Goal: Subscribe to service/newsletter

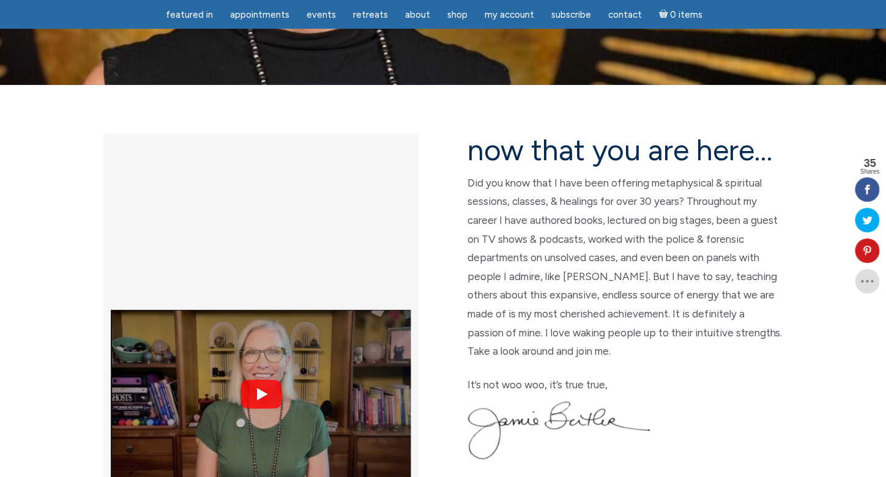
scroll to position [204, 0]
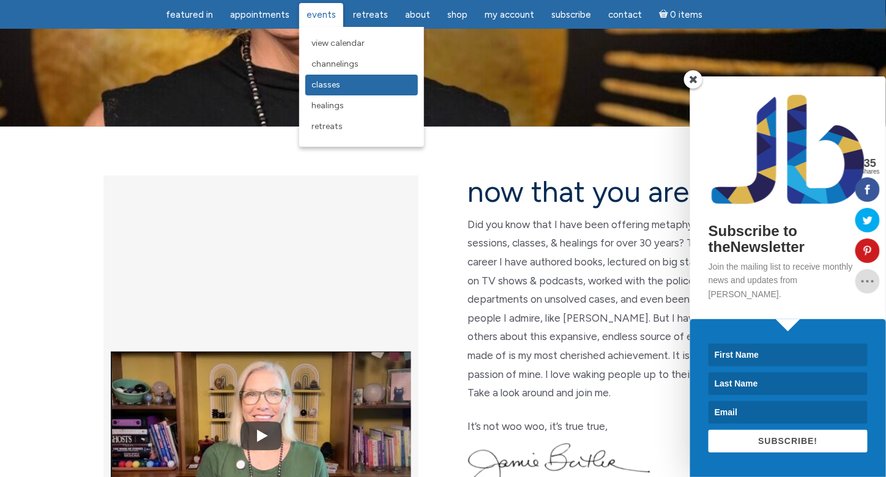
click at [331, 83] on span "Classes" at bounding box center [326, 85] width 29 height 10
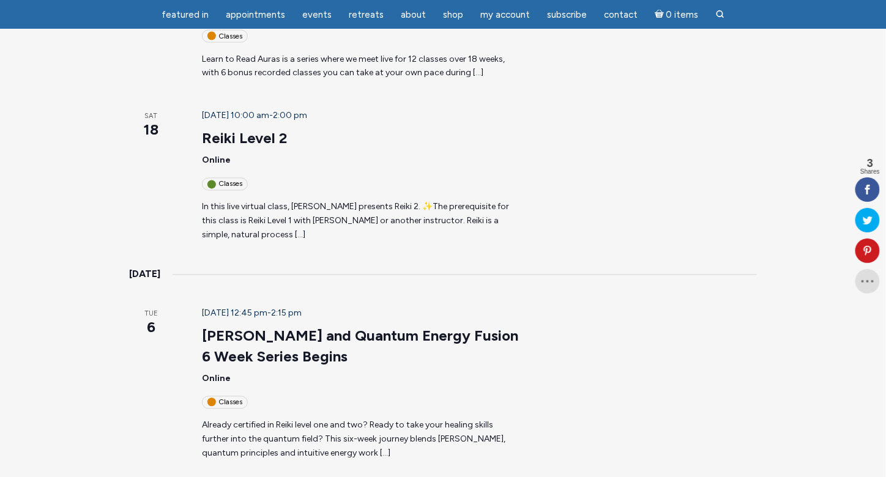
scroll to position [102, 0]
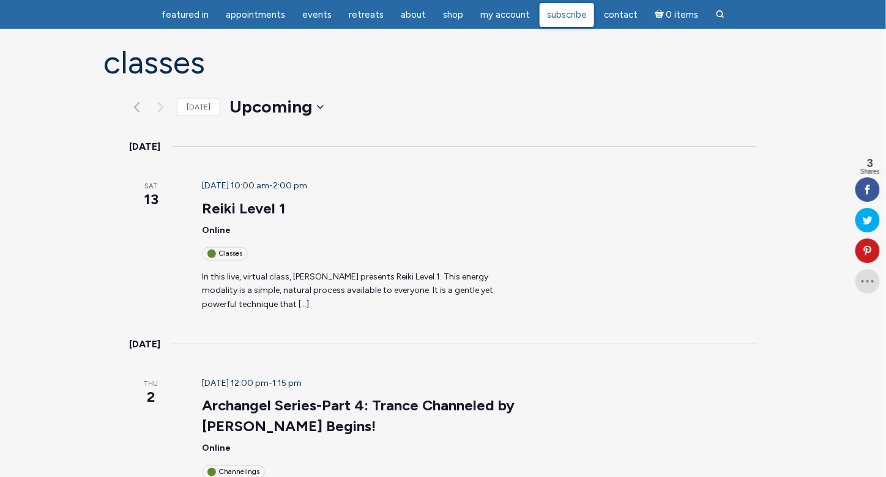
click at [572, 18] on span "Subscribe" at bounding box center [567, 14] width 40 height 11
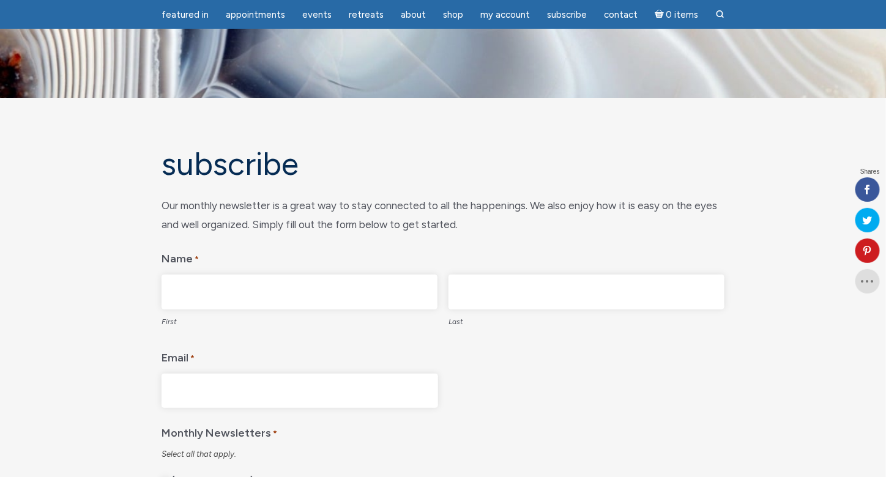
scroll to position [102, 0]
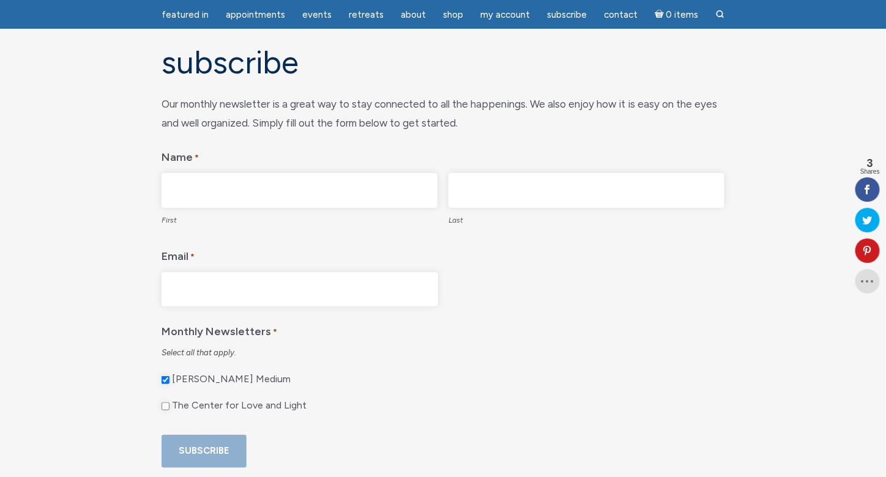
click at [230, 192] on input "First" at bounding box center [300, 190] width 276 height 35
type input "Robert"
type input "Darilek"
type input "darilek@gmail.com"
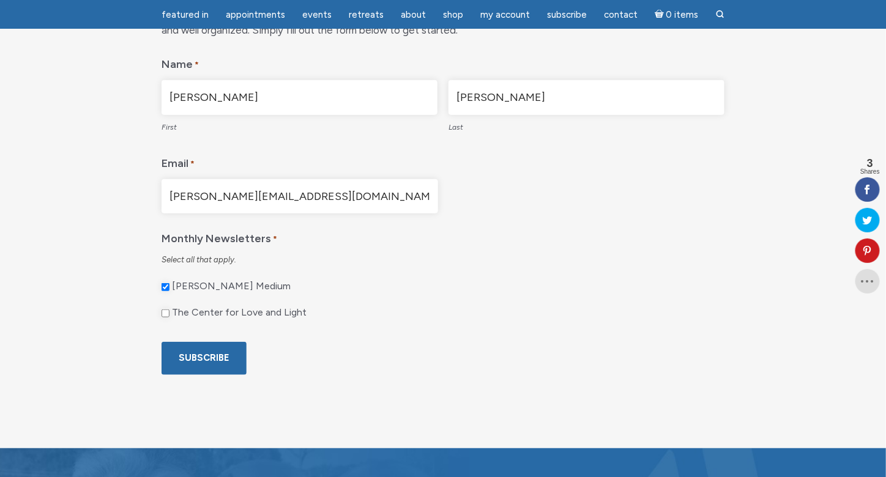
scroll to position [196, 0]
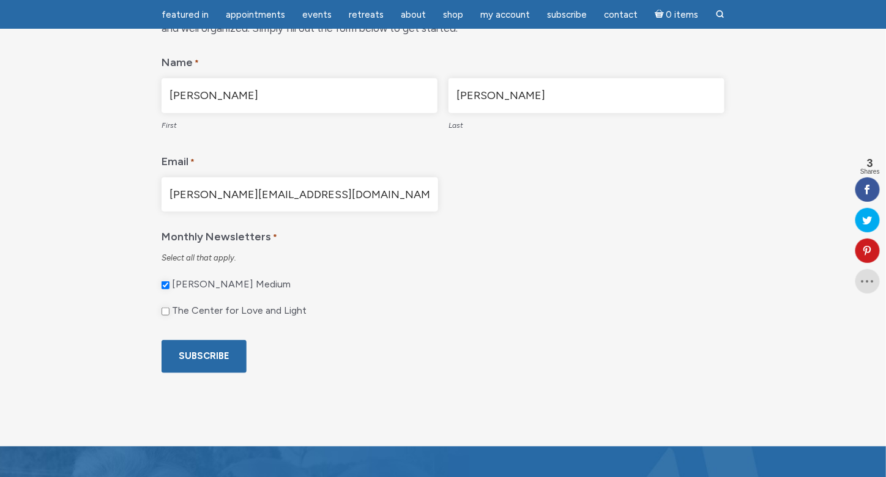
click at [162, 309] on input "The Center for Love and Light" at bounding box center [166, 312] width 8 height 8
checkbox input "true"
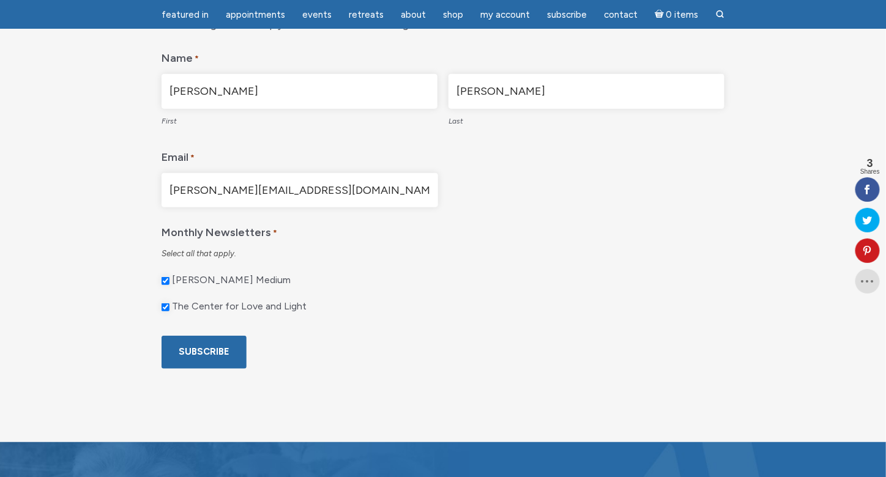
scroll to position [206, 0]
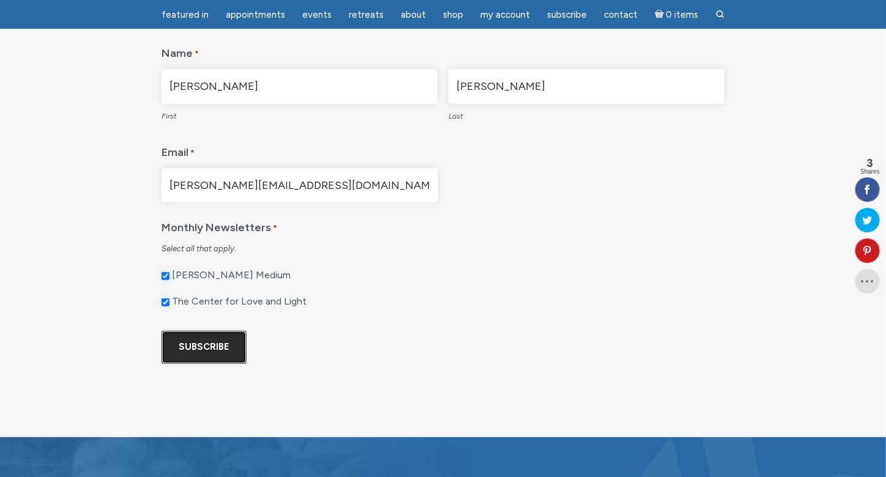
click at [219, 362] on input "Subscribe" at bounding box center [204, 347] width 85 height 32
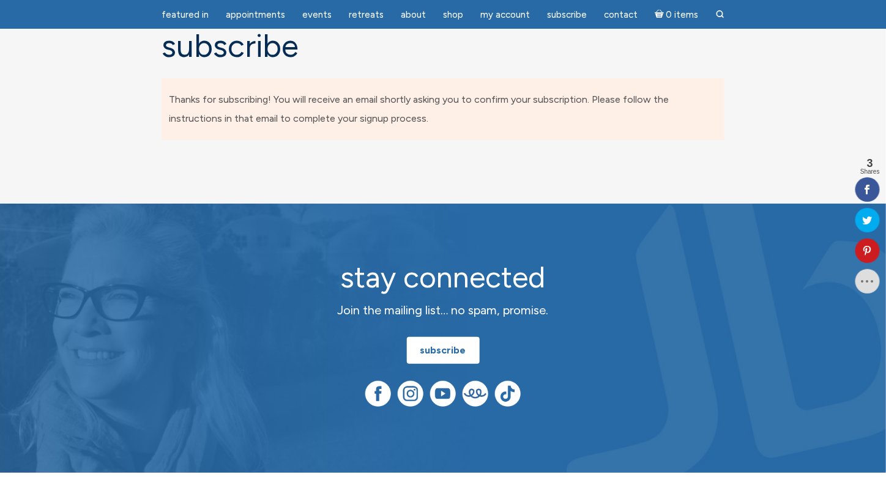
scroll to position [0, 0]
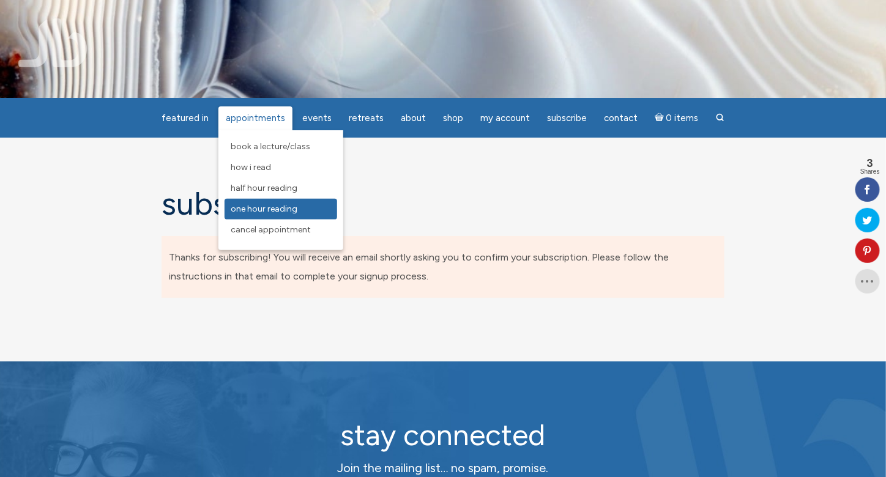
click at [256, 203] on link "One Hour Reading" at bounding box center [281, 209] width 113 height 21
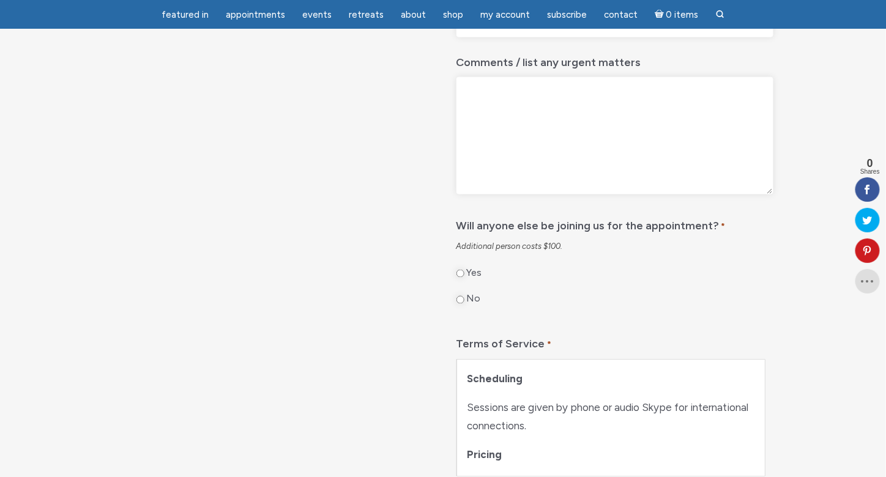
scroll to position [510, 0]
